Goal: Download file/media

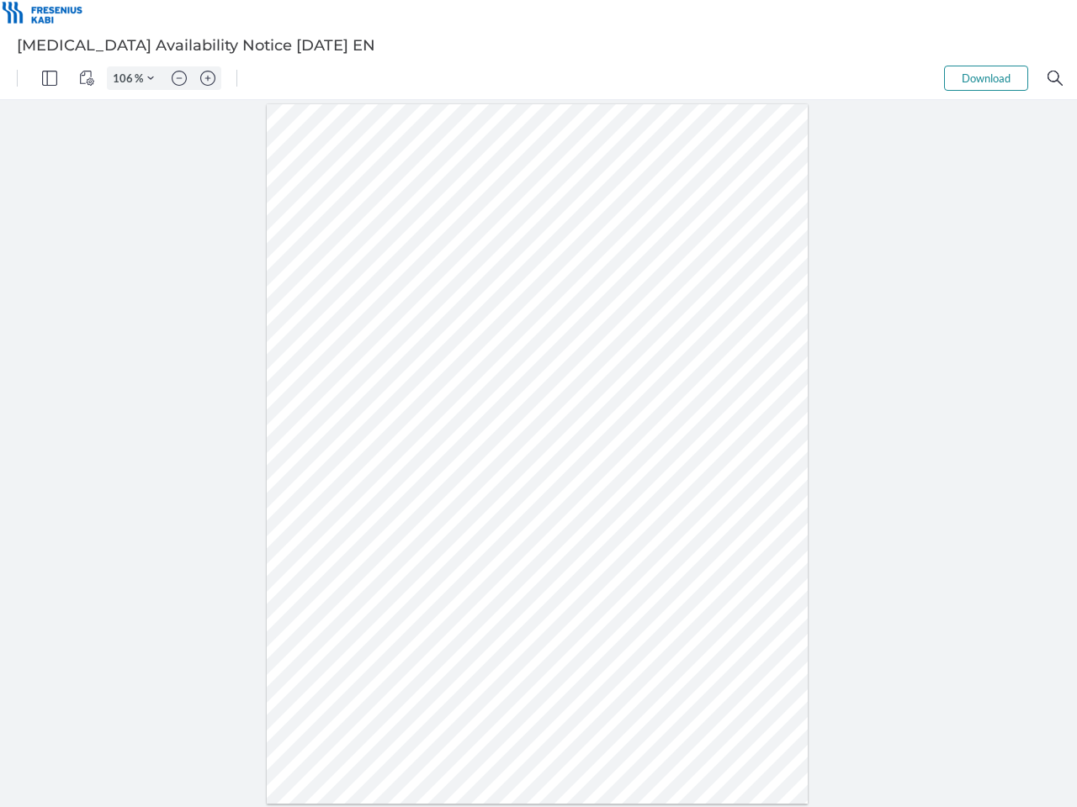
click at [50, 78] on img "Panel" at bounding box center [49, 78] width 15 height 15
click at [87, 78] on img "View Controls" at bounding box center [86, 78] width 15 height 15
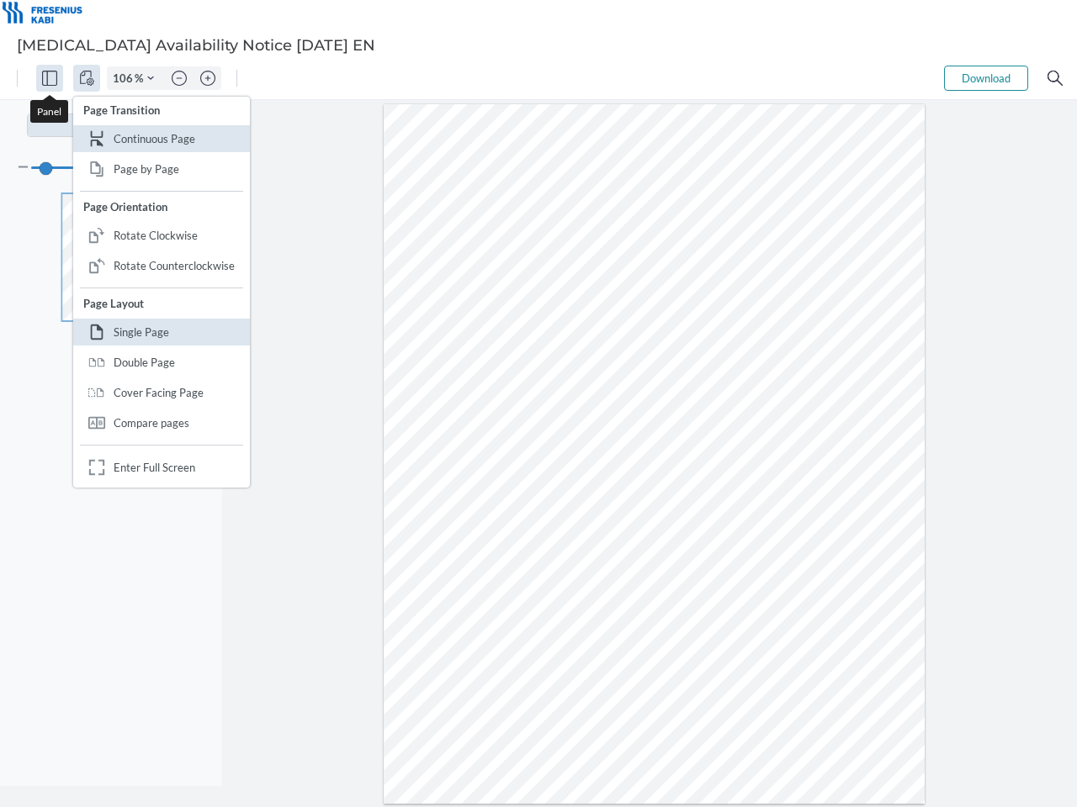
click at [125, 78] on input "106" at bounding box center [121, 78] width 27 height 15
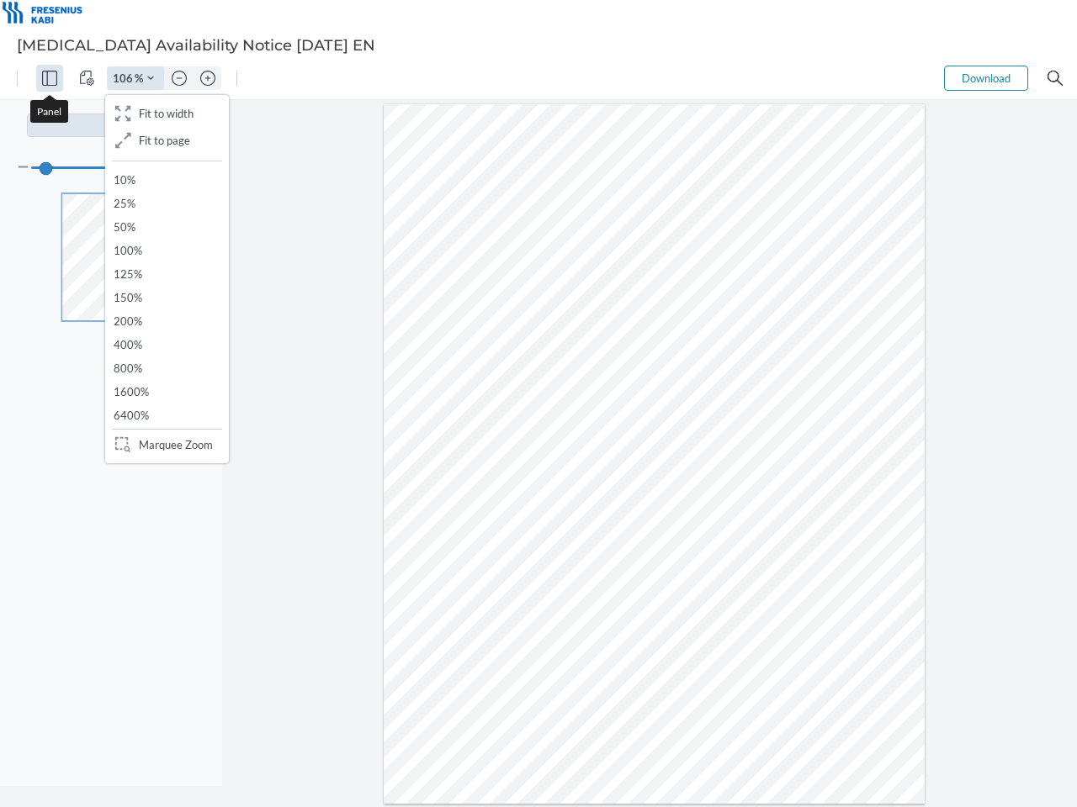
click at [151, 78] on img "Zoom Controls" at bounding box center [150, 78] width 7 height 7
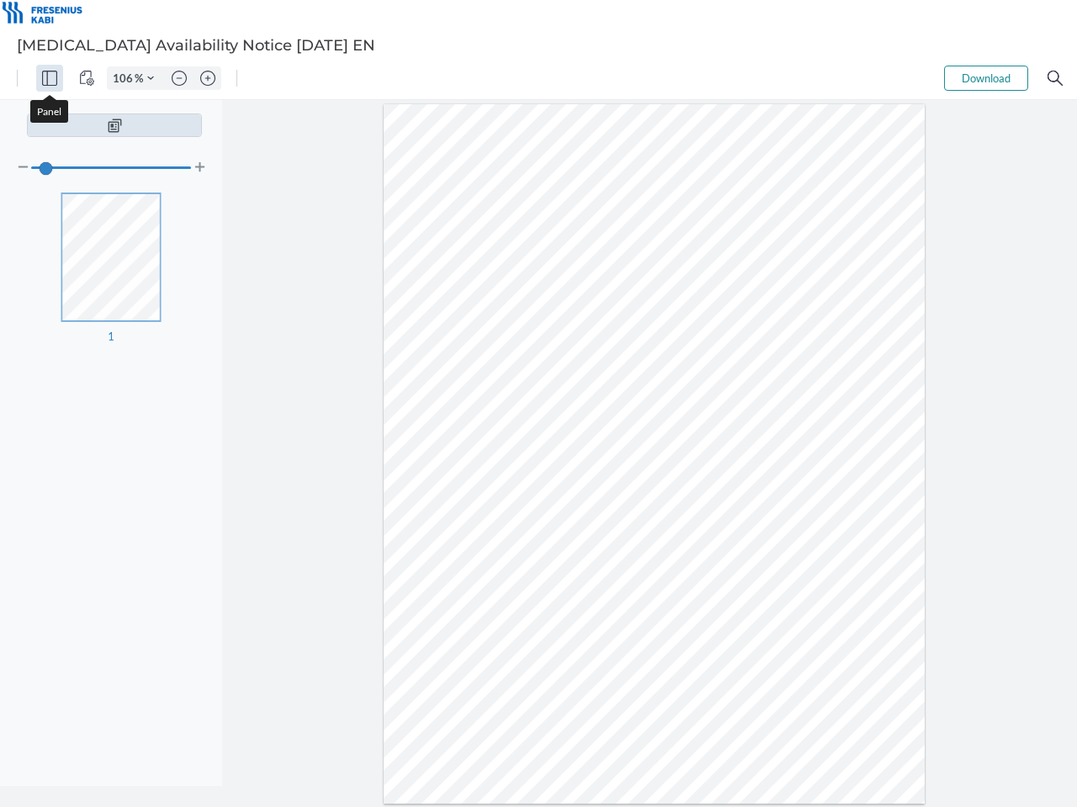
click at [179, 78] on img "Zoom out" at bounding box center [179, 78] width 15 height 15
click at [208, 78] on img "Zoom in" at bounding box center [207, 78] width 15 height 15
type input "106"
click at [986, 78] on button "Download" at bounding box center [986, 78] width 84 height 25
click at [1055, 78] on img "Search" at bounding box center [1054, 78] width 15 height 15
